Goal: Find contact information: Find contact information

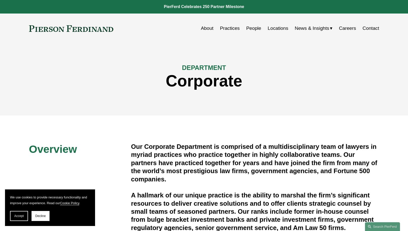
click at [231, 29] on link "Practices" at bounding box center [230, 29] width 20 height 10
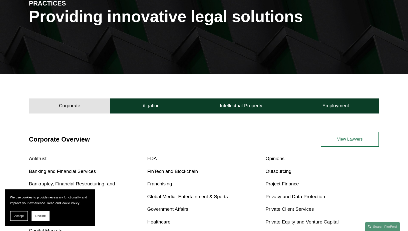
scroll to position [50, 0]
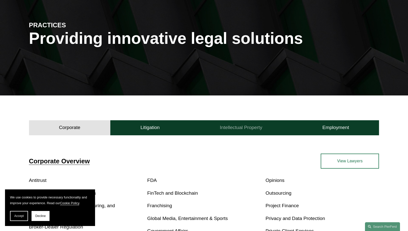
click at [248, 128] on h4 "Intellectual Property" at bounding box center [241, 127] width 43 height 6
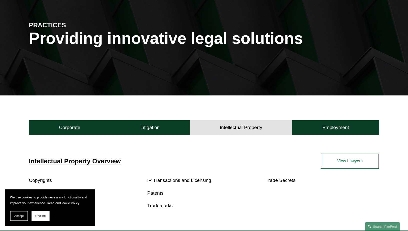
click at [344, 162] on link "View Lawyers" at bounding box center [350, 161] width 58 height 15
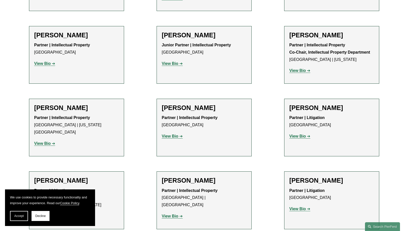
scroll to position [476, 0]
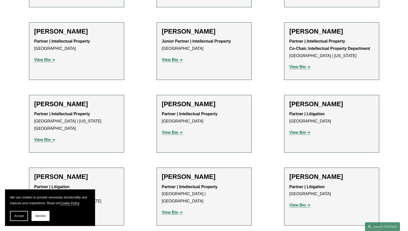
click at [176, 130] on strong "View Bio" at bounding box center [170, 132] width 17 height 4
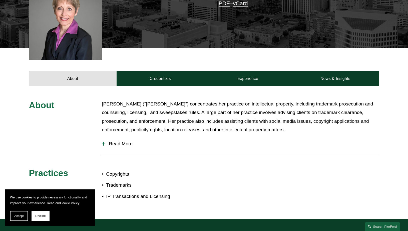
scroll to position [175, 0]
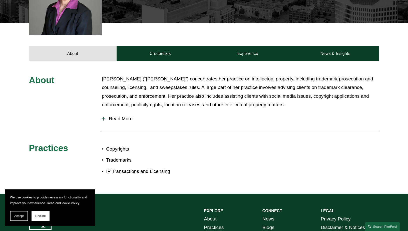
click at [28, 119] on div "About Deborah (“Debbie”) concentrates her practice on intellectual property, in…" at bounding box center [204, 127] width 408 height 105
click at [124, 119] on span "Read More" at bounding box center [242, 119] width 274 height 6
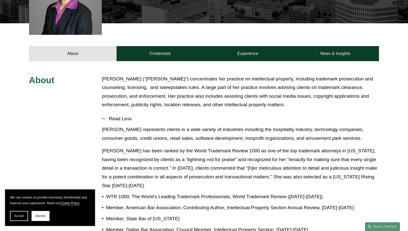
click at [19, 92] on div "About Deborah (“Debbie”) concentrates her practice on intellectual property, in…" at bounding box center [204, 199] width 408 height 249
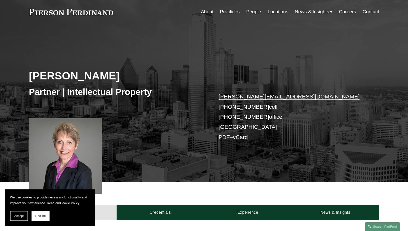
scroll to position [0, 0]
